Goal: Entertainment & Leisure: Consume media (video, audio)

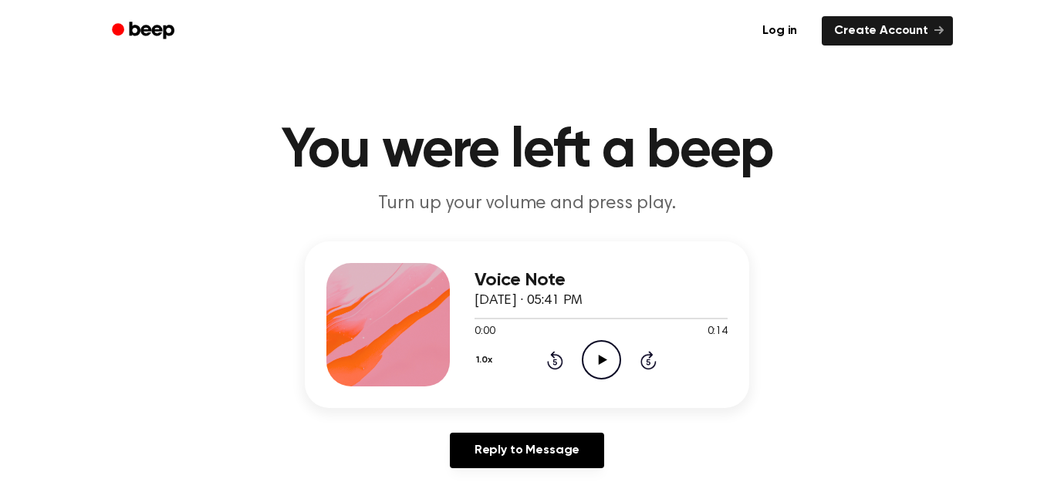
click at [608, 353] on icon "Play Audio" at bounding box center [601, 359] width 39 height 39
click at [602, 353] on icon "Play Audio" at bounding box center [601, 359] width 39 height 39
click at [597, 368] on icon "Play Audio" at bounding box center [601, 359] width 39 height 39
click at [597, 366] on icon "Play Audio" at bounding box center [601, 359] width 39 height 39
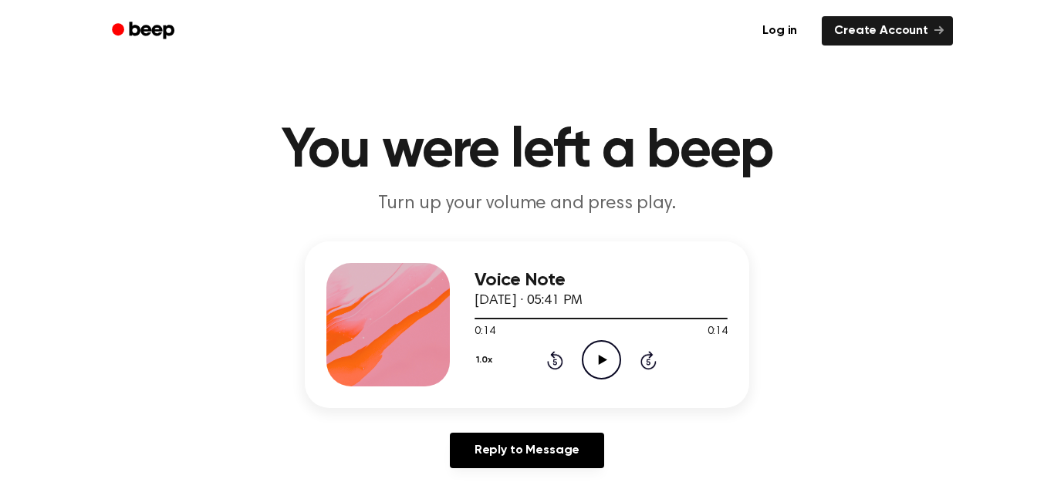
click at [597, 366] on icon "Play Audio" at bounding box center [601, 359] width 39 height 39
click at [597, 367] on icon "Pause Audio" at bounding box center [601, 359] width 39 height 39
click at [597, 367] on icon "Play Audio" at bounding box center [601, 359] width 39 height 39
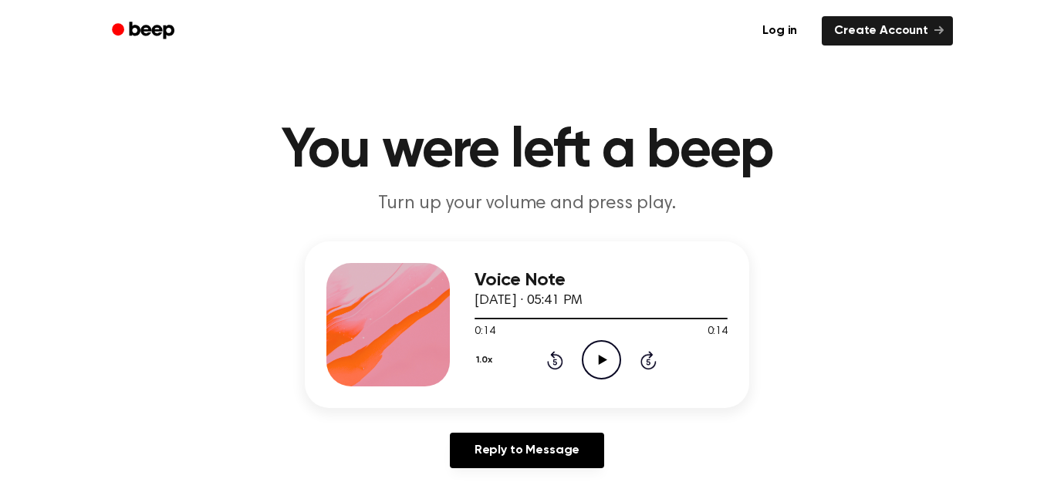
click at [543, 353] on div "1.0x Rewind 5 seconds Play Audio Skip 5 seconds" at bounding box center [601, 359] width 253 height 39
click at [547, 355] on icon "Rewind 5 seconds" at bounding box center [554, 360] width 17 height 20
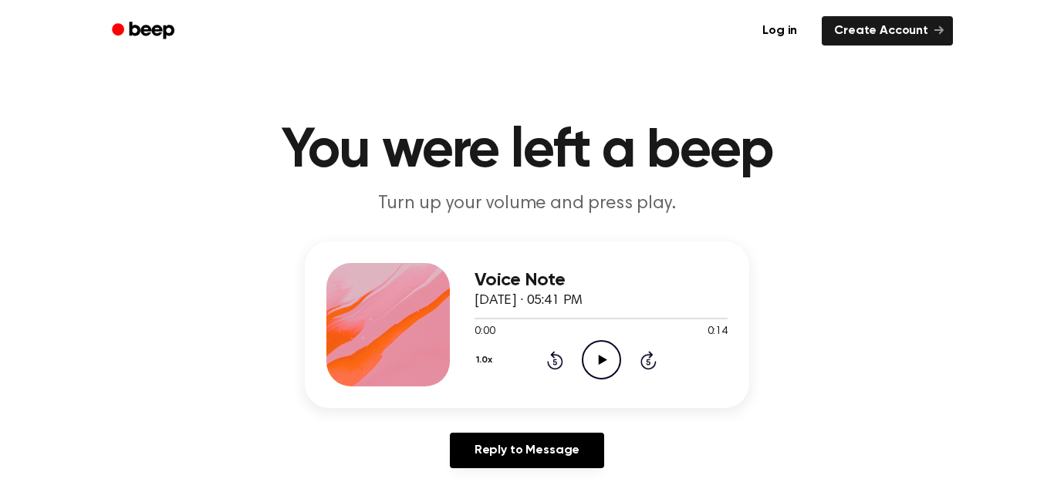
click at [603, 363] on icon "Play Audio" at bounding box center [601, 359] width 39 height 39
click at [604, 364] on icon at bounding box center [601, 360] width 7 height 10
click at [602, 361] on icon at bounding box center [602, 360] width 8 height 10
click at [602, 361] on icon "Pause Audio" at bounding box center [601, 359] width 39 height 39
click at [602, 361] on icon at bounding box center [602, 360] width 8 height 10
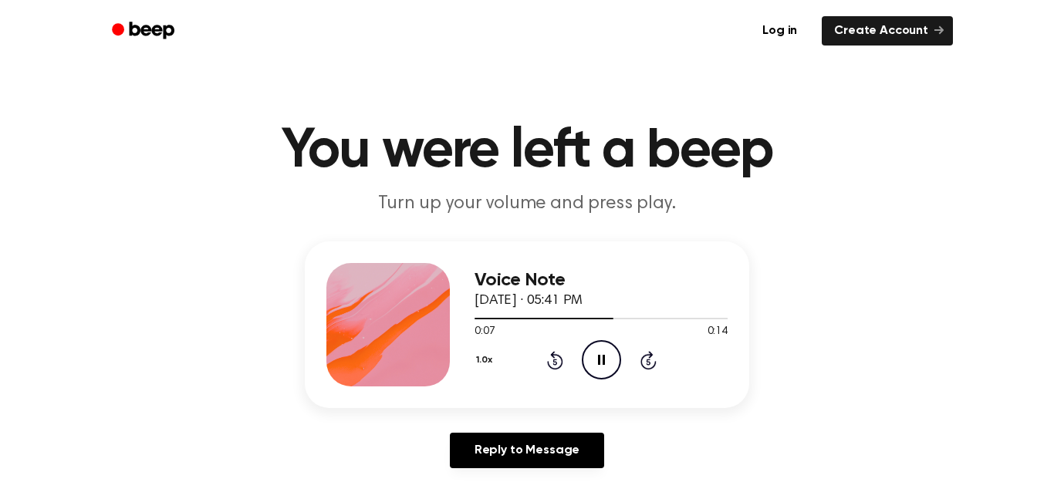
click at [602, 361] on icon "Pause Audio" at bounding box center [601, 359] width 39 height 39
click at [602, 361] on icon at bounding box center [602, 360] width 8 height 10
click at [602, 361] on icon "Pause Audio" at bounding box center [601, 359] width 39 height 39
click at [602, 361] on icon at bounding box center [602, 360] width 8 height 10
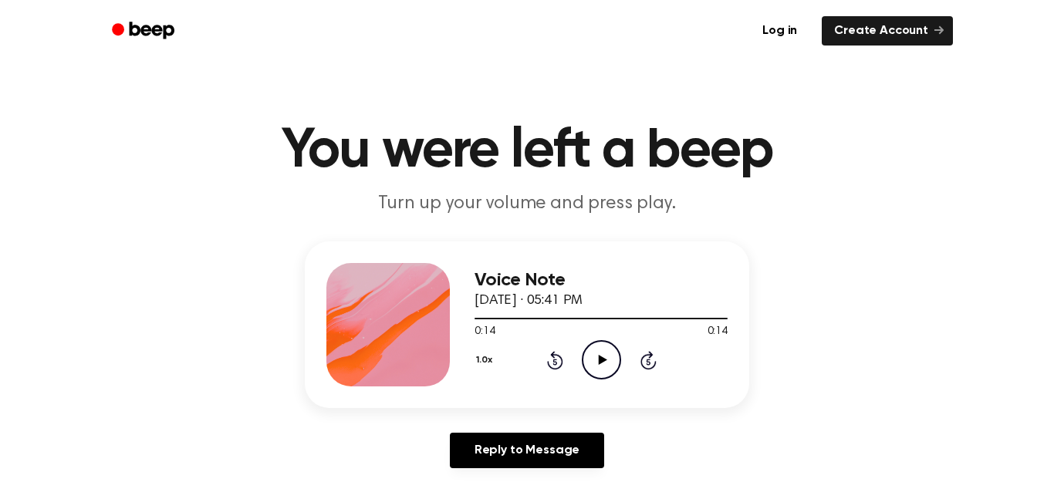
click at [602, 360] on icon at bounding box center [602, 360] width 8 height 10
